Goal: Task Accomplishment & Management: Manage account settings

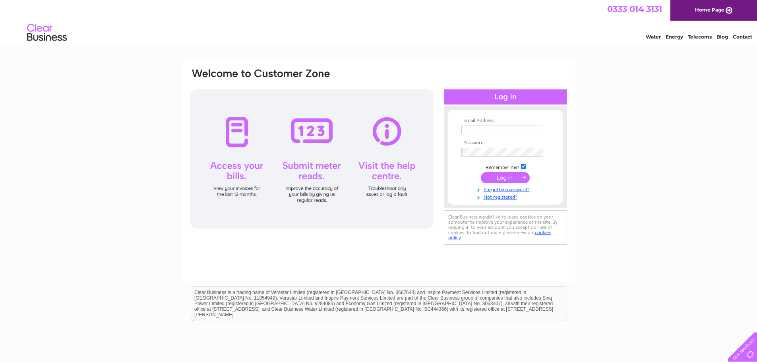
type input "ivan.ferri@gmail.com"
click at [514, 180] on input "submit" at bounding box center [505, 177] width 49 height 11
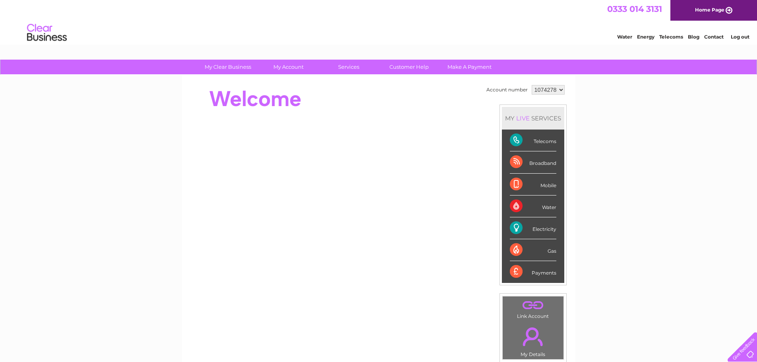
click at [515, 224] on div "Electricity" at bounding box center [533, 228] width 47 height 22
click at [560, 90] on select "1074278" at bounding box center [548, 90] width 33 height 10
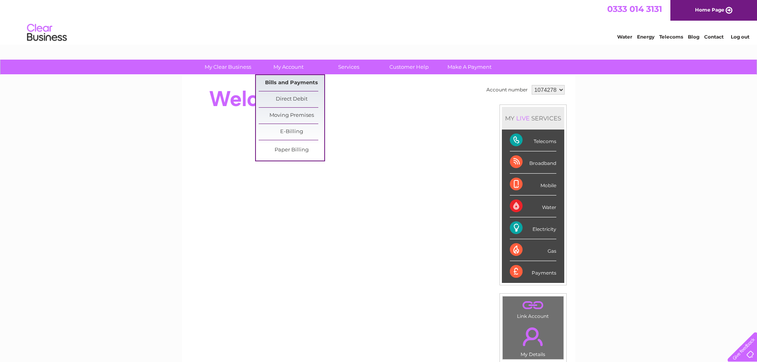
click at [287, 80] on link "Bills and Payments" at bounding box center [292, 83] width 66 height 16
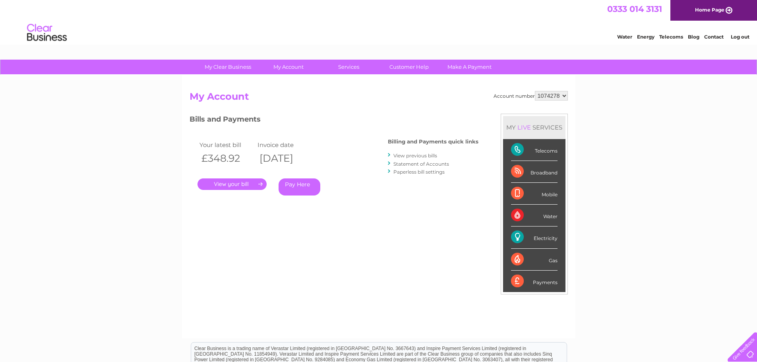
click at [250, 186] on link "." at bounding box center [232, 185] width 69 height 12
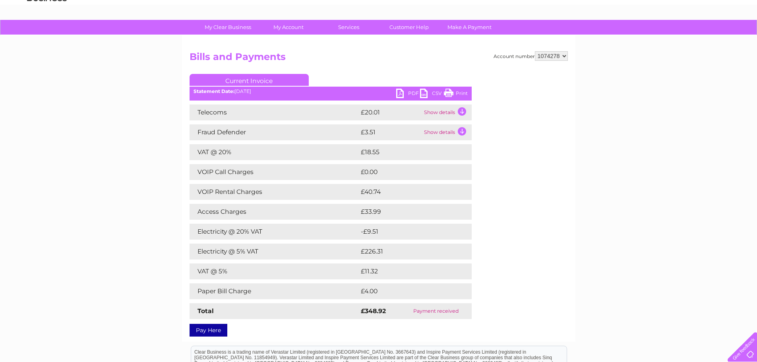
scroll to position [80, 0]
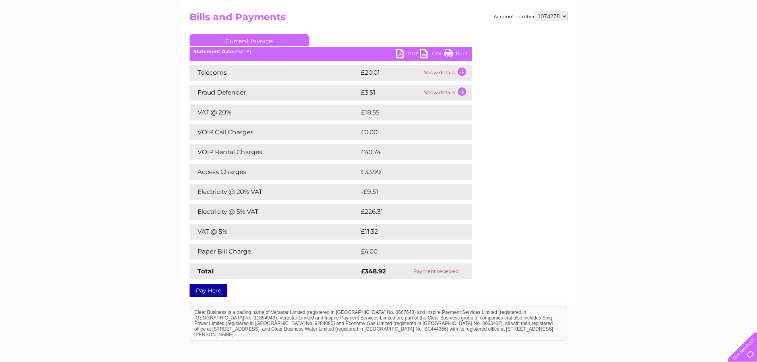
click at [412, 47] on ul "Current Invoice" at bounding box center [331, 41] width 282 height 15
click at [412, 53] on link "PDF" at bounding box center [408, 55] width 24 height 12
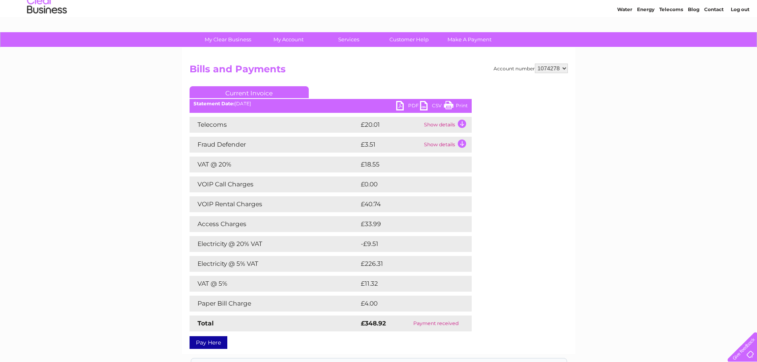
scroll to position [0, 0]
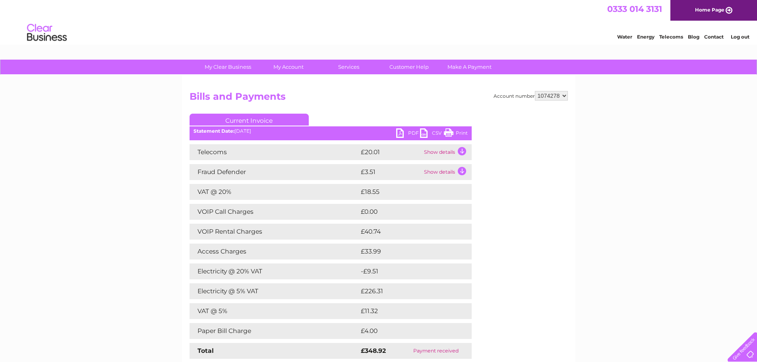
click at [441, 154] on td "Show details" at bounding box center [447, 152] width 50 height 16
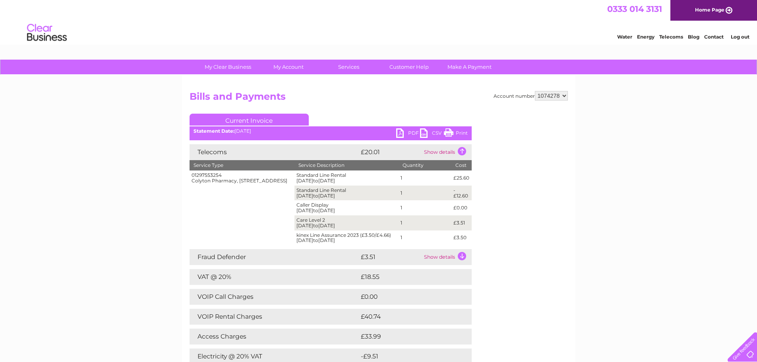
drag, startPoint x: 231, startPoint y: 187, endPoint x: 136, endPoint y: 192, distance: 95.2
click at [191, 184] on td "01297553254 Colyton Pharmacy, Market Place, Colyton, Devon, EX24 6JS" at bounding box center [242, 208] width 105 height 75
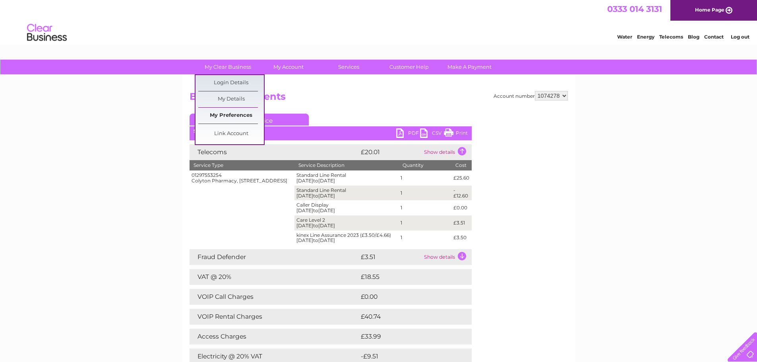
click at [219, 116] on link "My Preferences" at bounding box center [231, 116] width 66 height 16
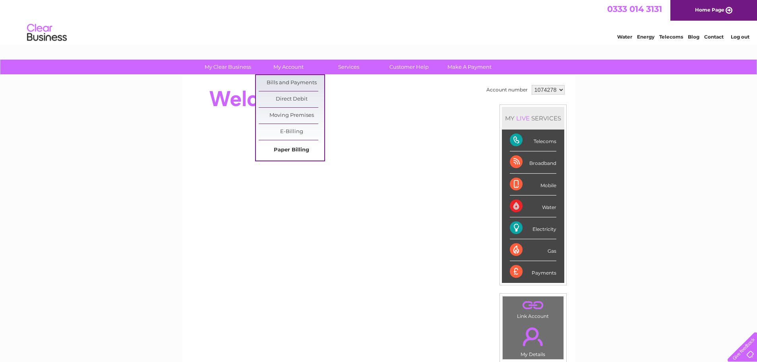
click at [290, 150] on link "Paper Billing" at bounding box center [292, 150] width 66 height 16
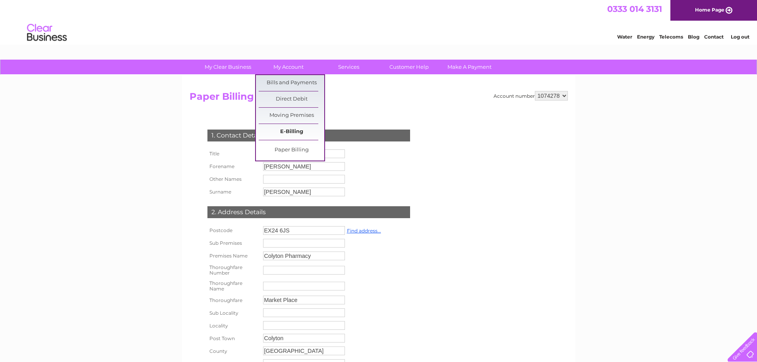
click at [284, 131] on link "E-Billing" at bounding box center [292, 132] width 66 height 16
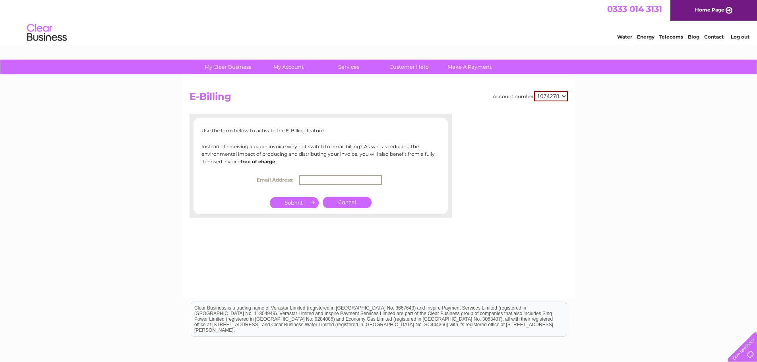
click at [309, 177] on input "text" at bounding box center [340, 180] width 83 height 10
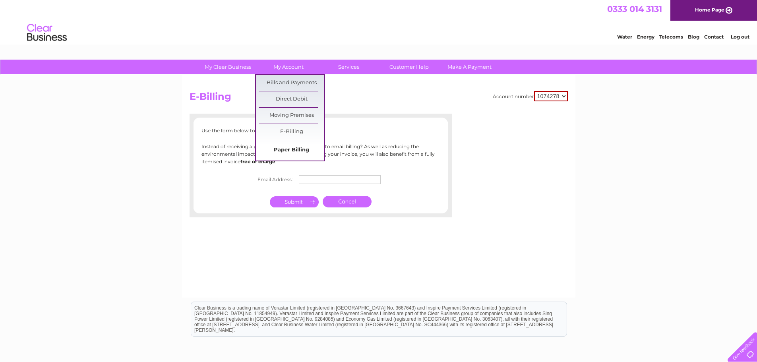
click at [284, 149] on link "Paper Billing" at bounding box center [292, 150] width 66 height 16
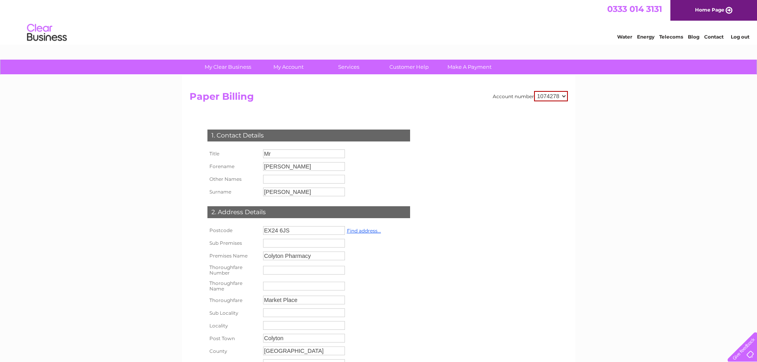
click at [567, 96] on select "1074278" at bounding box center [551, 96] width 34 height 10
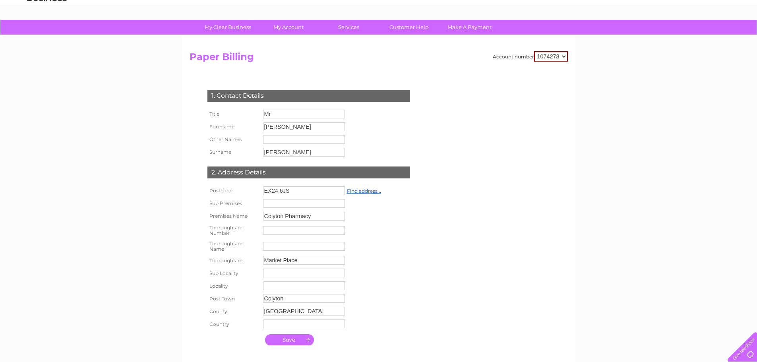
scroll to position [34, 0]
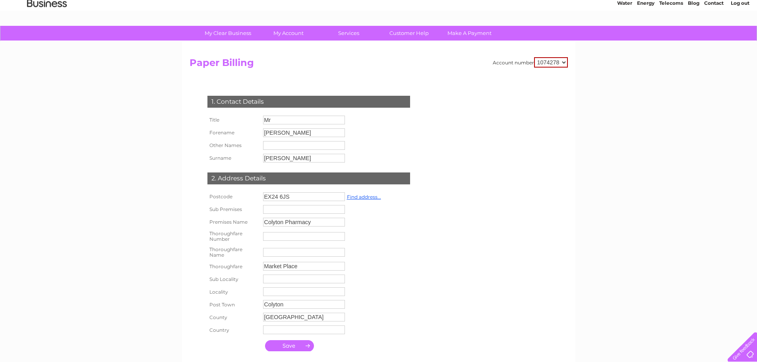
click at [336, 82] on div "1. Contact Details Title Mr Forename Ivan Other Names" at bounding box center [311, 225] width 242 height 291
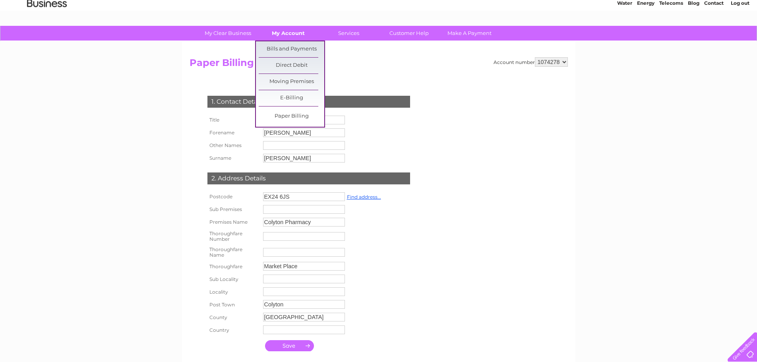
click at [298, 35] on link "My Account" at bounding box center [289, 33] width 66 height 15
click at [290, 95] on link "E-Billing" at bounding box center [292, 98] width 66 height 16
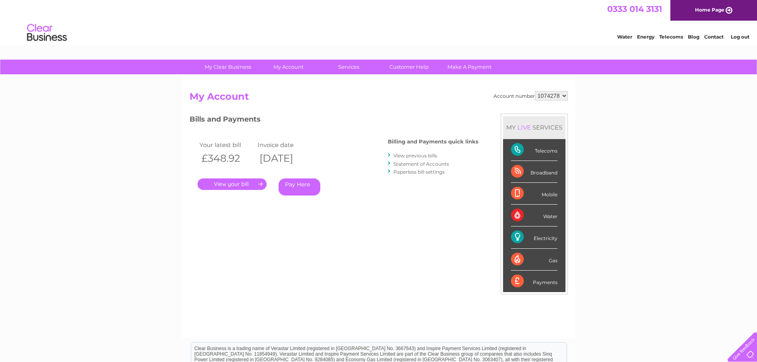
click at [244, 183] on link "." at bounding box center [232, 185] width 69 height 12
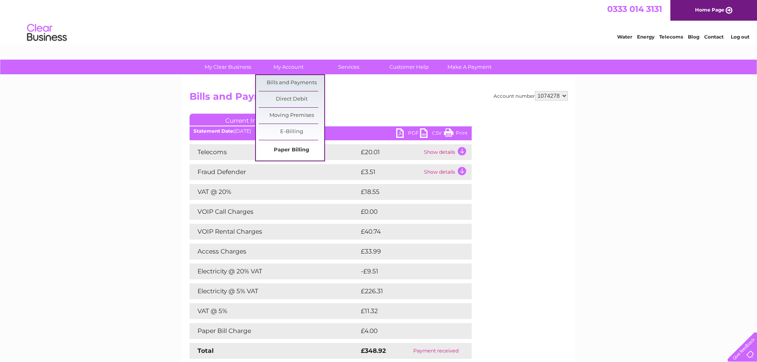
click at [286, 151] on link "Paper Billing" at bounding box center [292, 150] width 66 height 16
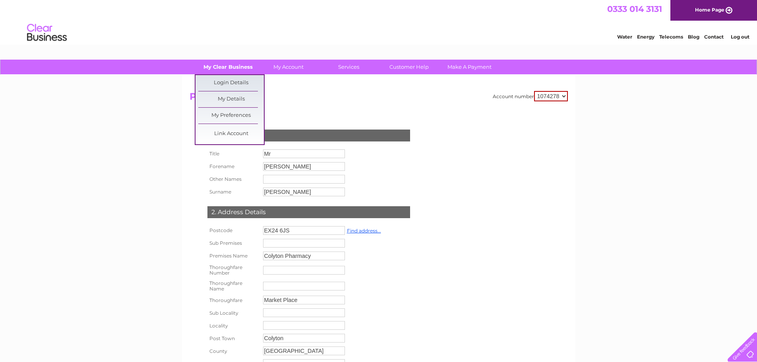
click at [238, 66] on link "My Clear Business" at bounding box center [228, 67] width 66 height 15
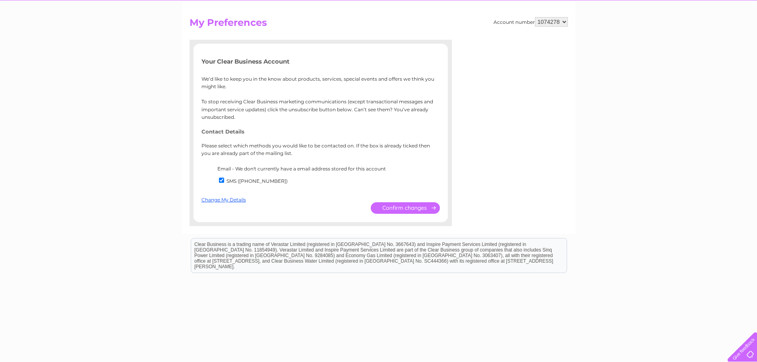
scroll to position [88, 0]
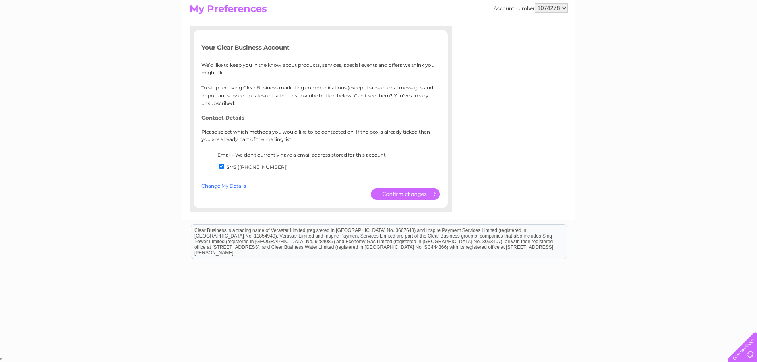
click at [238, 187] on link "Change My Details" at bounding box center [224, 186] width 45 height 6
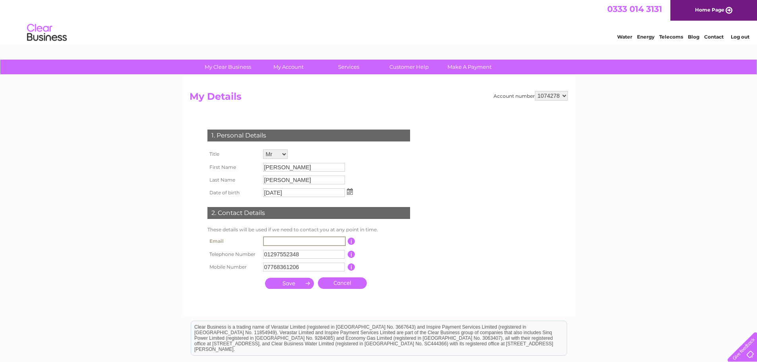
click at [289, 238] on input "text" at bounding box center [304, 242] width 83 height 10
type input "[PERSON_NAME][EMAIL_ADDRESS][PERSON_NAME][DOMAIN_NAME]"
click at [291, 285] on input "submit" at bounding box center [289, 282] width 49 height 11
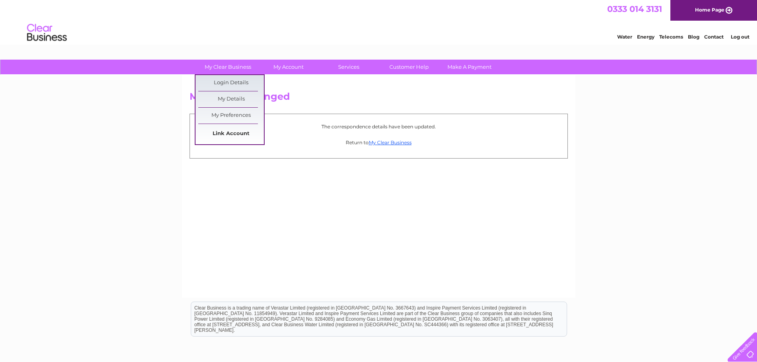
click at [238, 130] on link "Link Account" at bounding box center [231, 134] width 66 height 16
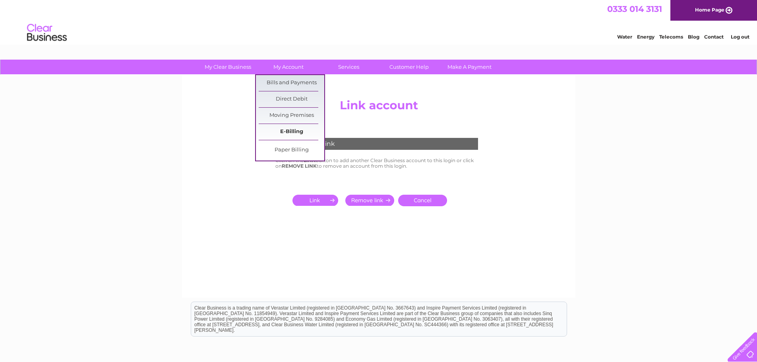
click at [289, 134] on link "E-Billing" at bounding box center [292, 132] width 66 height 16
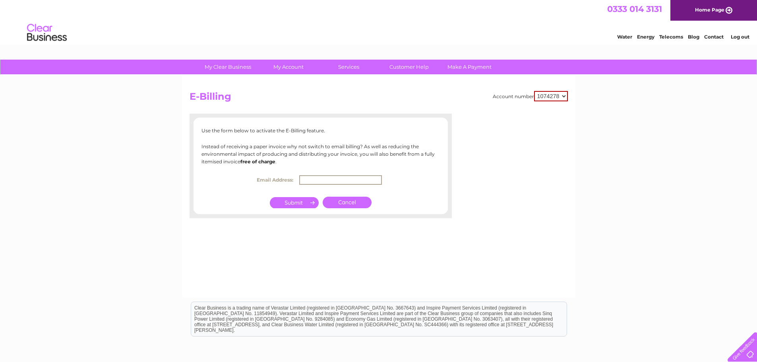
click at [307, 182] on input "text" at bounding box center [340, 180] width 83 height 10
type input "ivan.ferri@gmail.com"
click at [298, 203] on input "submit" at bounding box center [294, 201] width 49 height 11
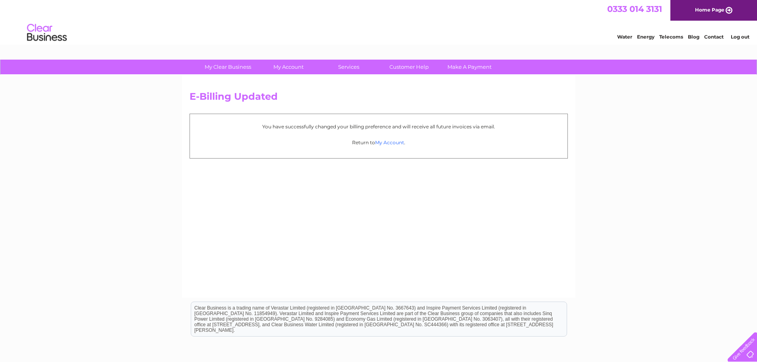
click at [383, 142] on link "My Account" at bounding box center [389, 143] width 29 height 6
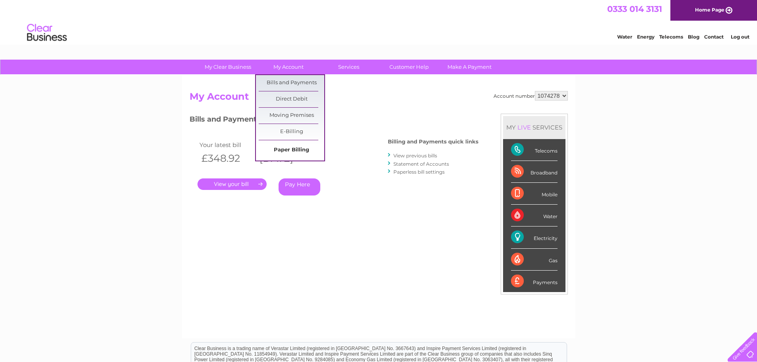
click at [291, 146] on link "Paper Billing" at bounding box center [292, 150] width 66 height 16
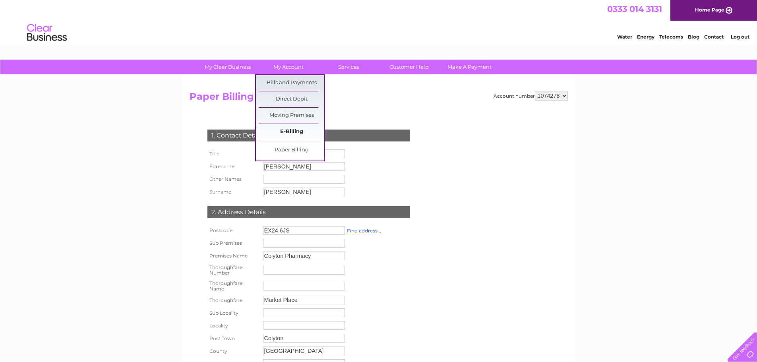
click at [284, 130] on link "E-Billing" at bounding box center [292, 132] width 66 height 16
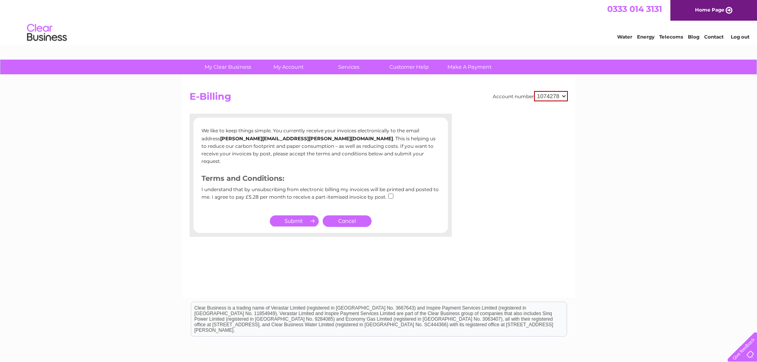
click at [389, 194] on input "checkbox" at bounding box center [390, 196] width 5 height 5
checkbox input "true"
click at [285, 217] on input "submit" at bounding box center [294, 220] width 49 height 11
